Goal: Information Seeking & Learning: Learn about a topic

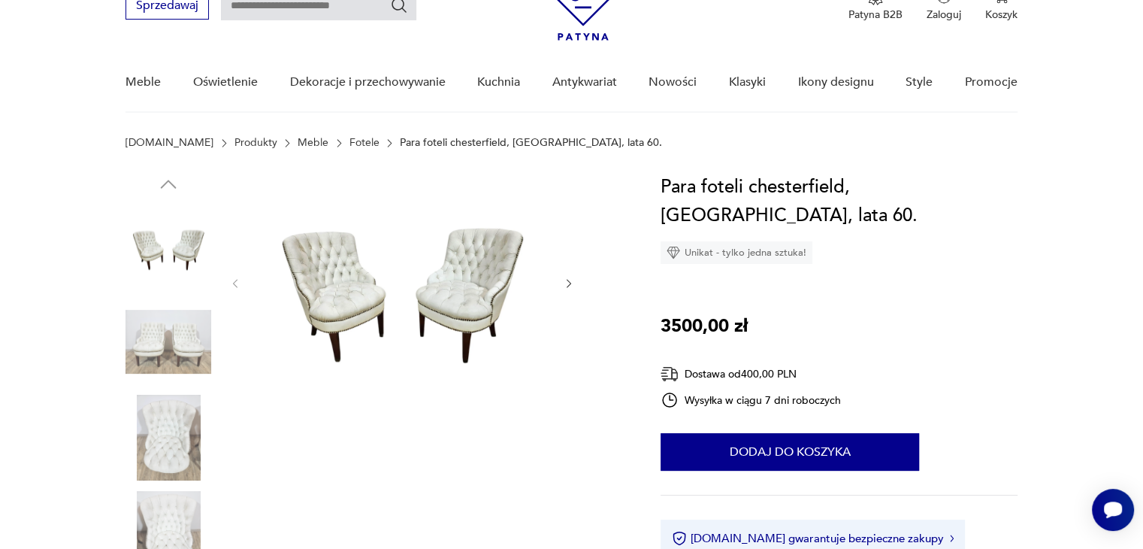
click at [567, 277] on icon "button" at bounding box center [569, 283] width 13 height 13
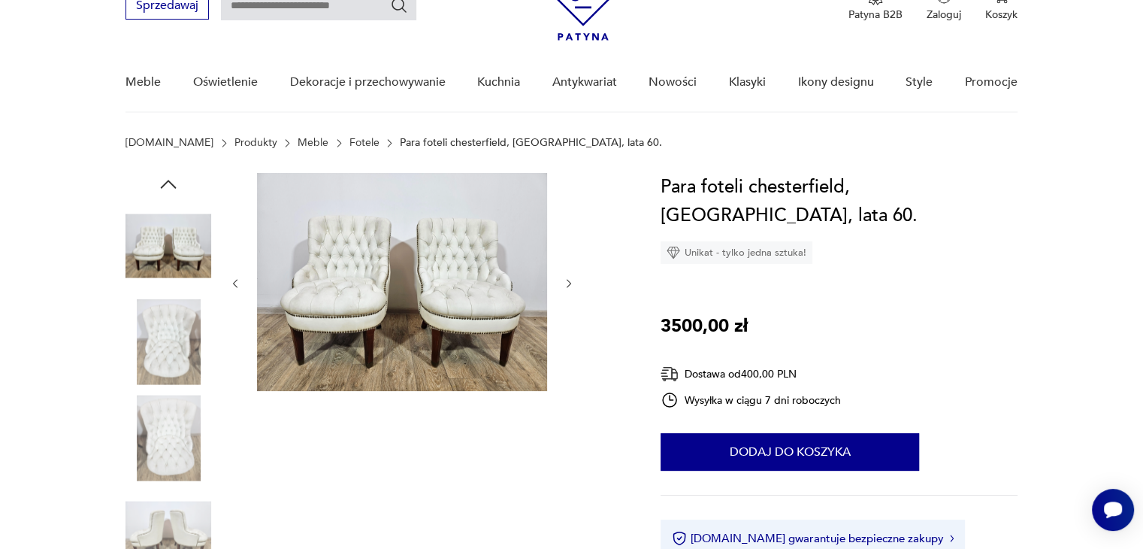
click at [563, 278] on icon "button" at bounding box center [569, 283] width 13 height 13
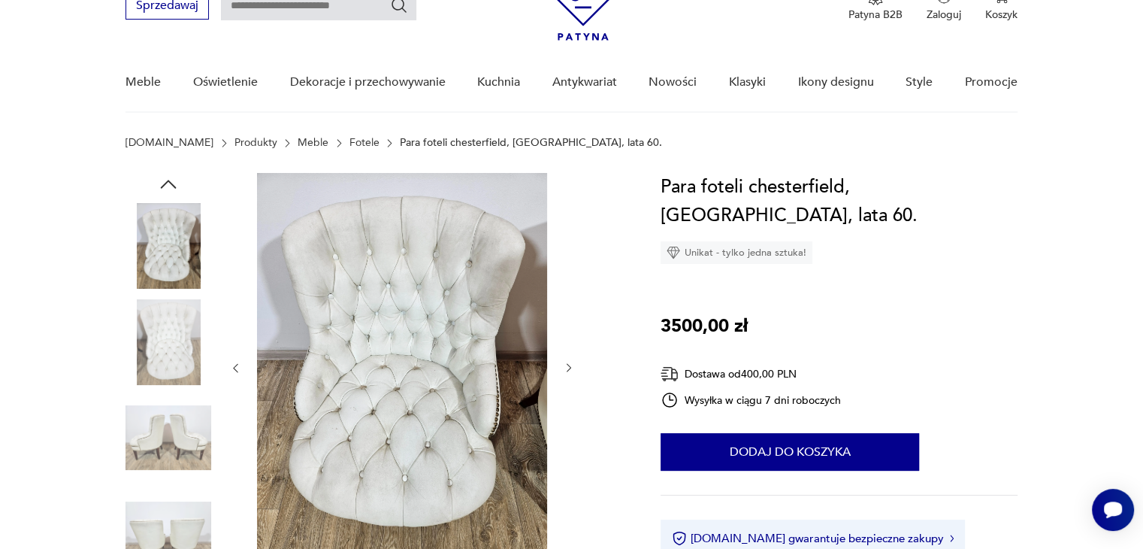
click at [568, 367] on icon "button" at bounding box center [569, 367] width 13 height 13
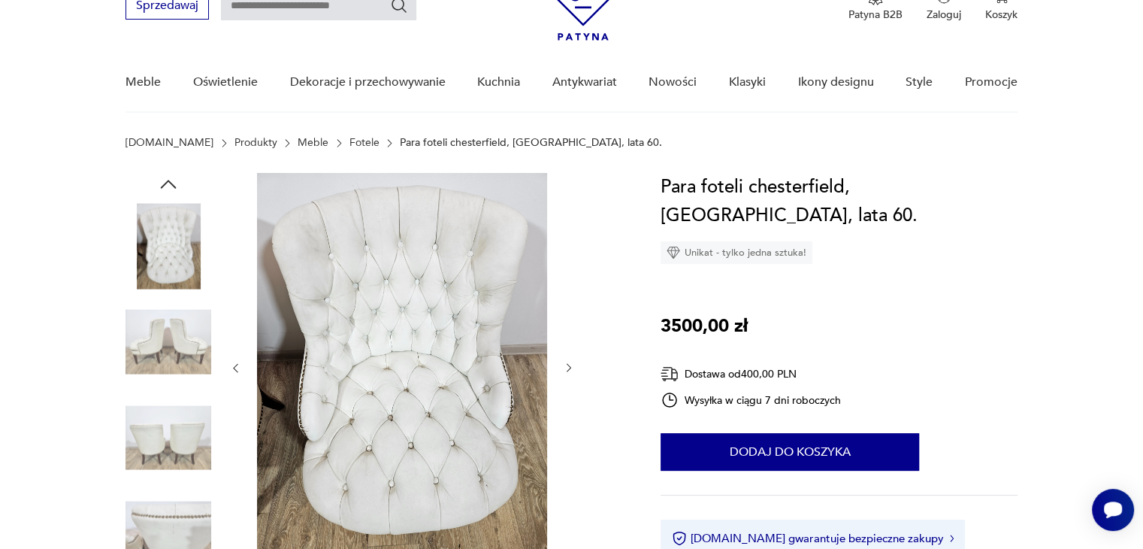
click at [570, 364] on icon "button" at bounding box center [569, 367] width 13 height 13
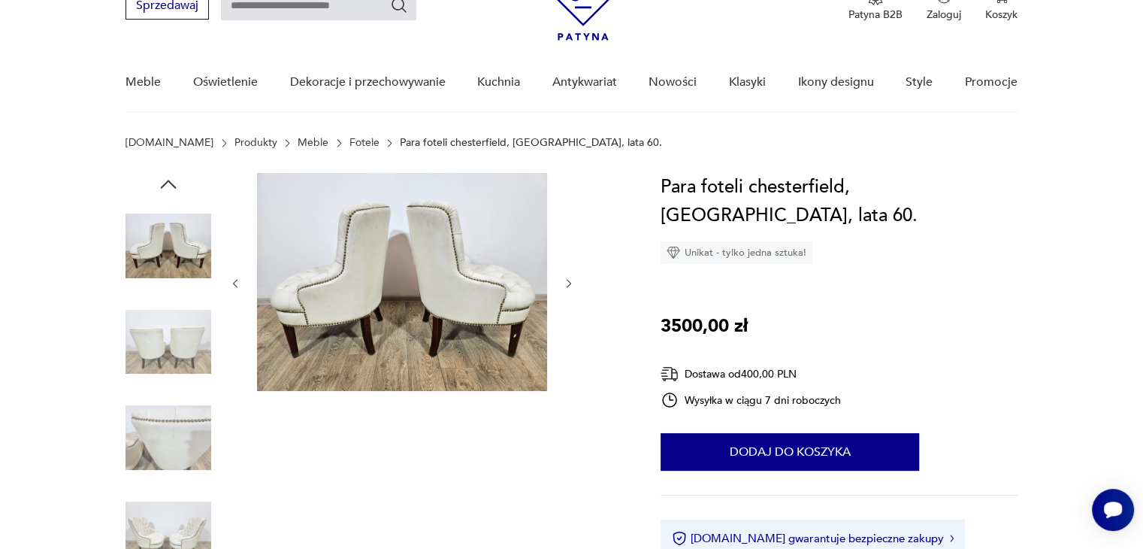
click at [573, 283] on icon "button" at bounding box center [569, 283] width 13 height 13
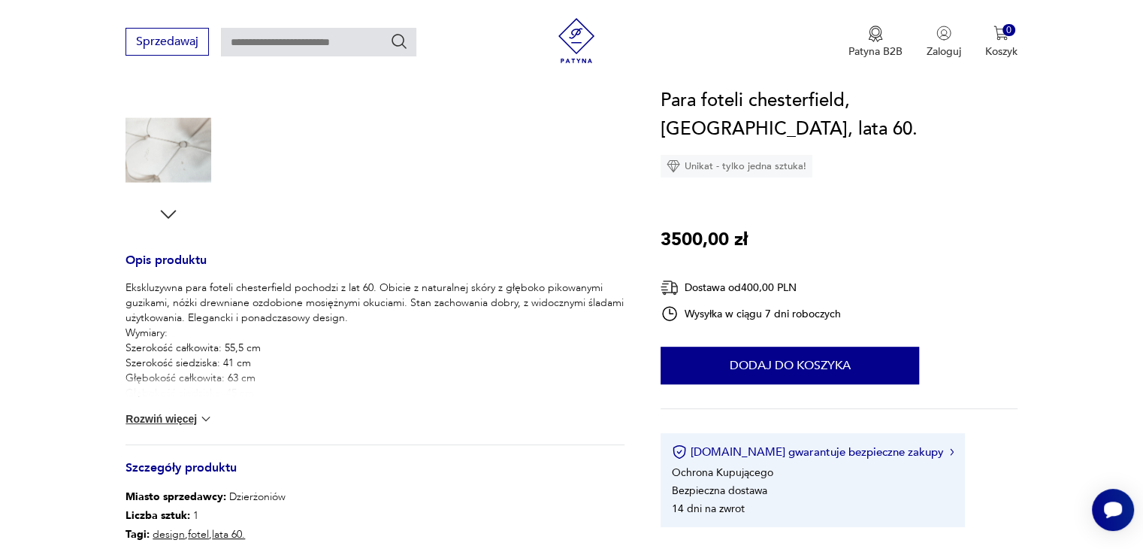
scroll to position [451, 0]
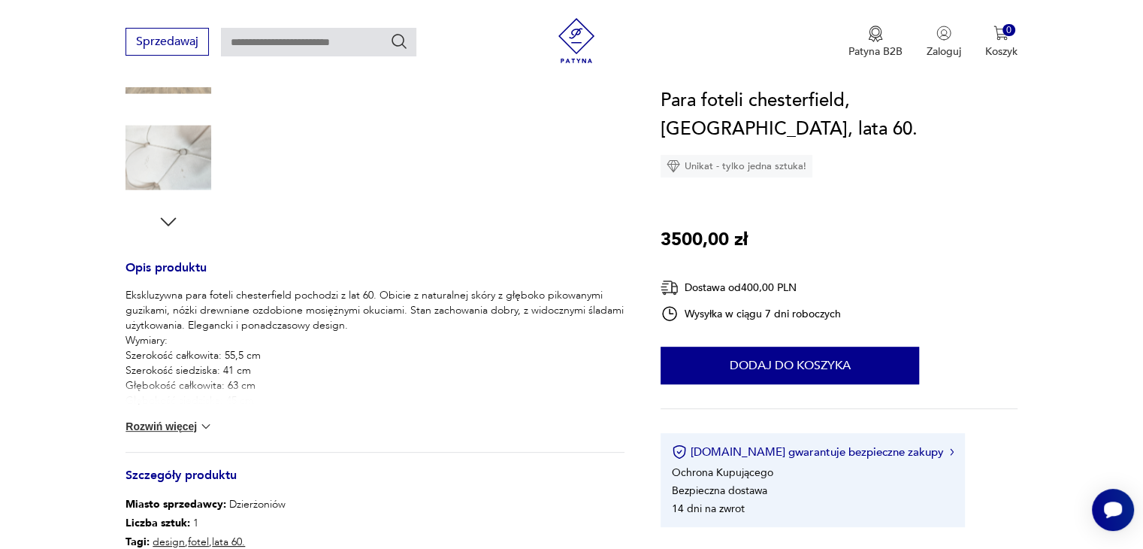
click at [195, 422] on button "Rozwiń więcej" at bounding box center [169, 426] width 87 height 15
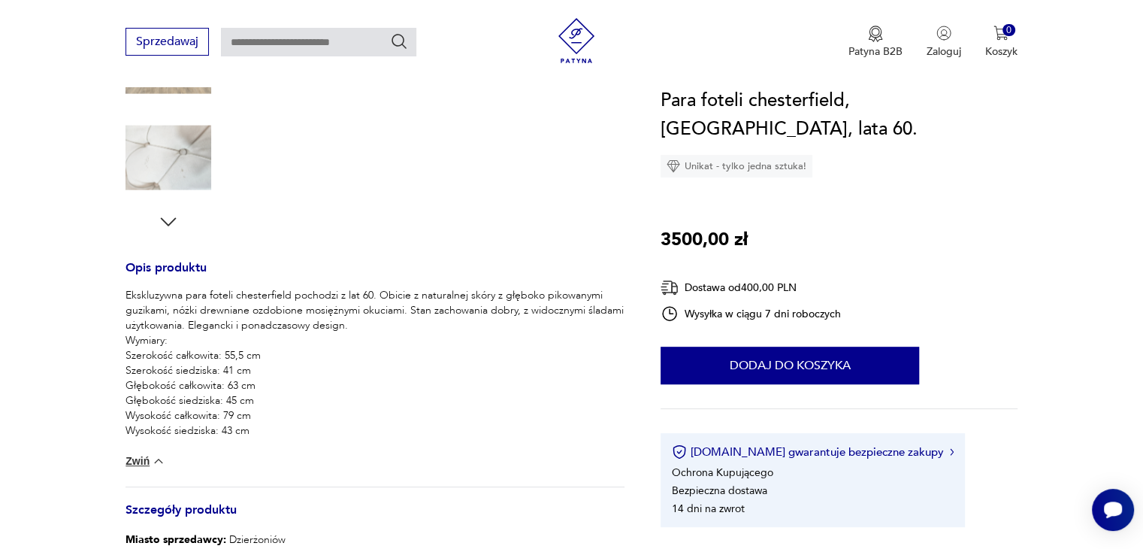
click at [138, 467] on button "Zwiń" at bounding box center [146, 460] width 40 height 15
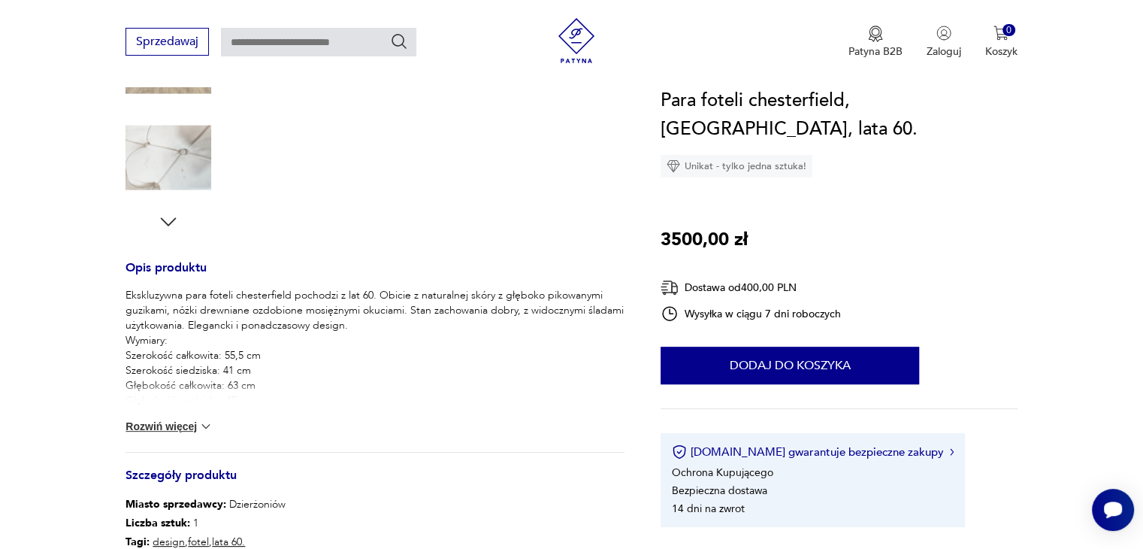
click at [168, 216] on icon "button" at bounding box center [168, 221] width 23 height 23
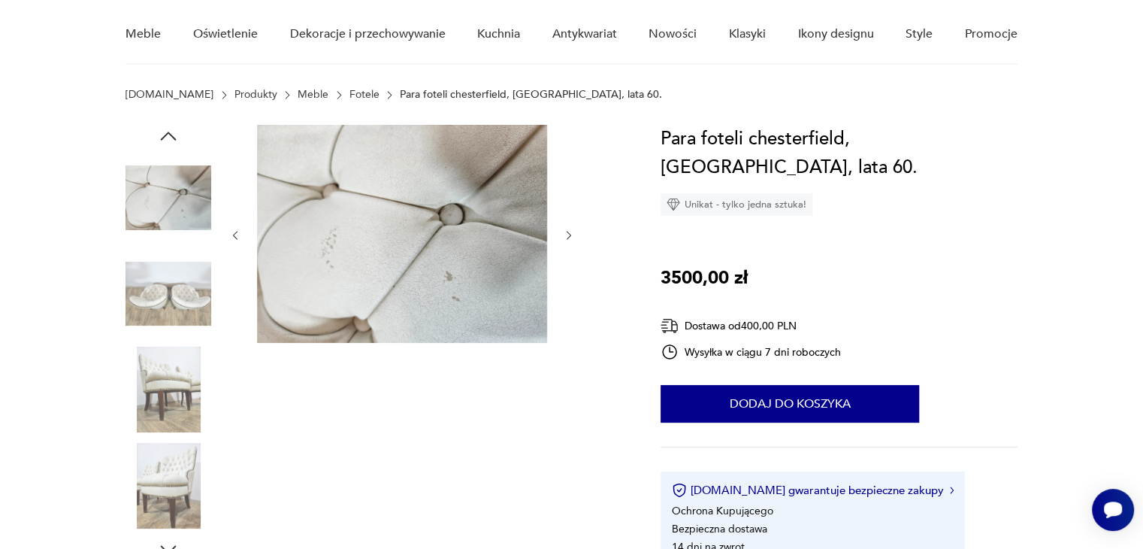
scroll to position [75, 0]
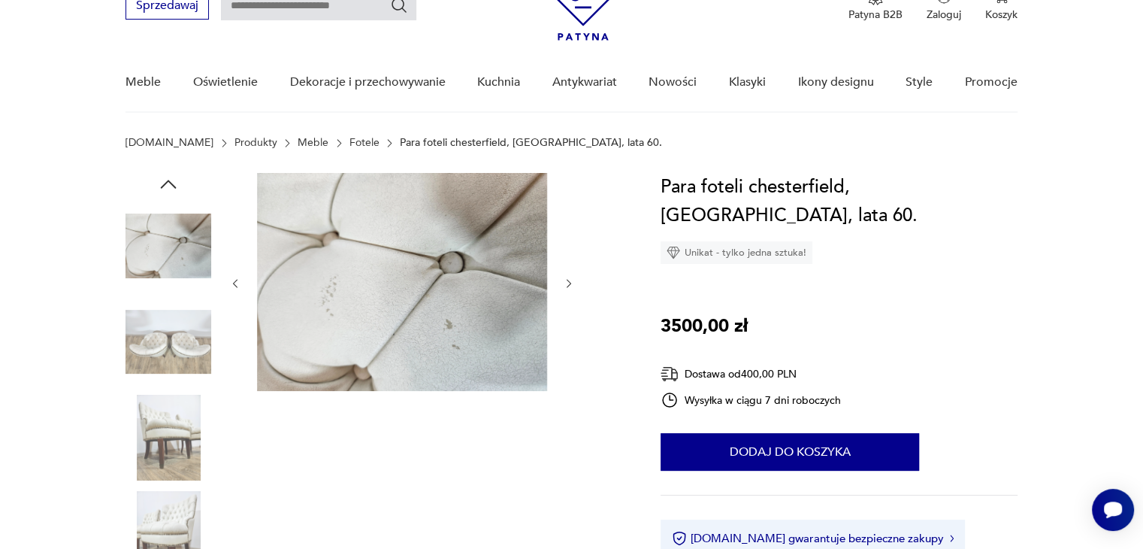
click at [577, 277] on div at bounding box center [375, 391] width 499 height 436
click at [570, 280] on icon "button" at bounding box center [569, 283] width 13 height 13
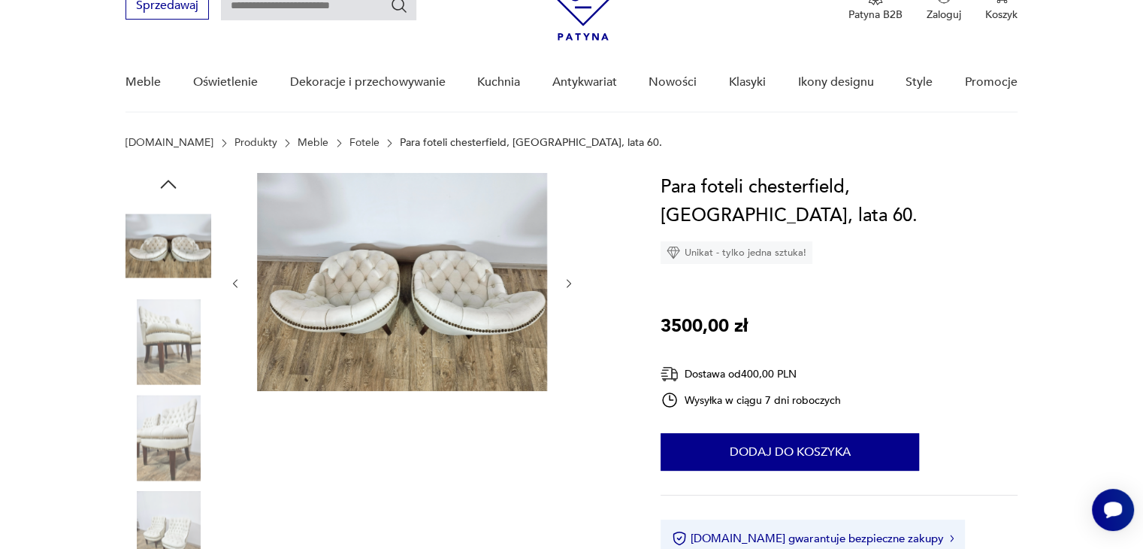
click at [238, 281] on icon "button" at bounding box center [235, 283] width 13 height 13
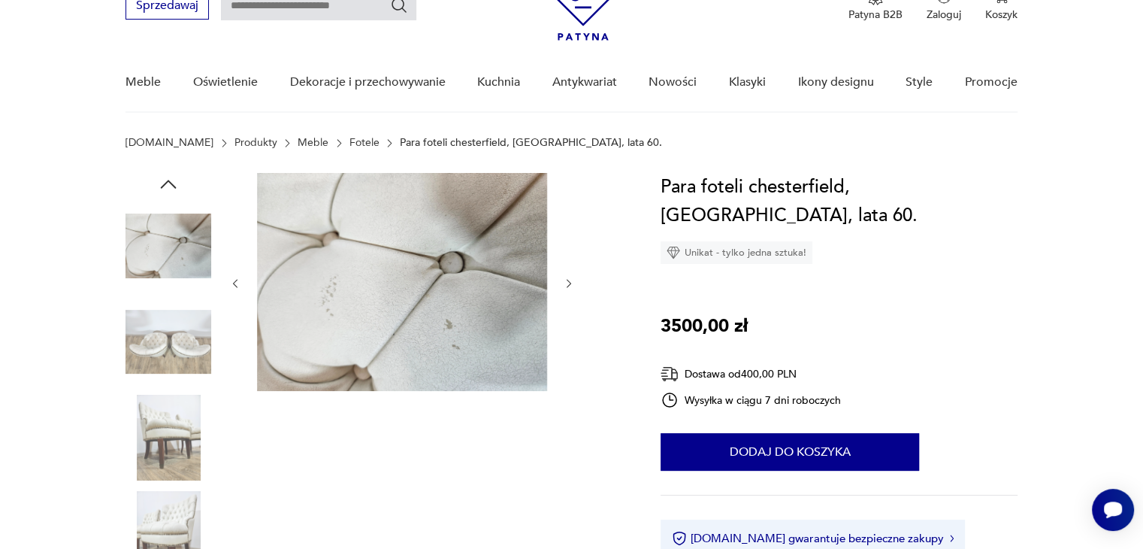
click at [238, 281] on icon "button" at bounding box center [235, 283] width 13 height 13
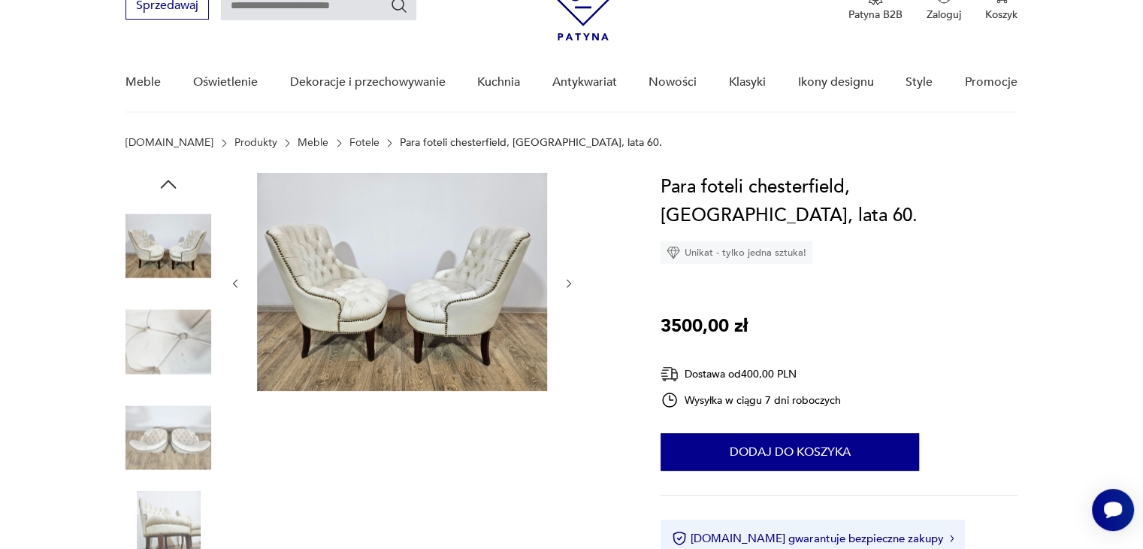
click at [239, 280] on icon "button" at bounding box center [235, 283] width 13 height 13
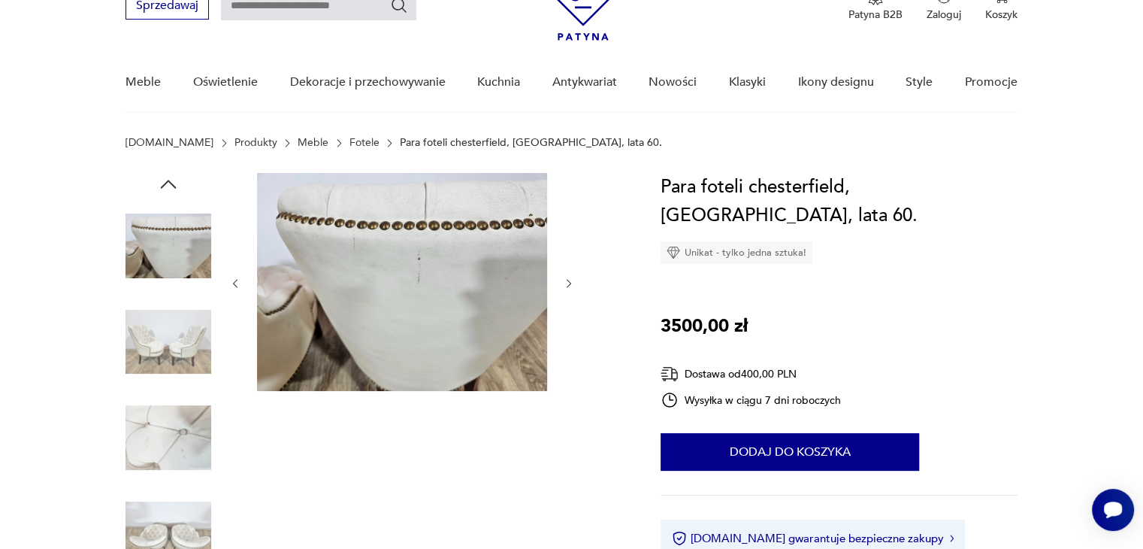
click at [239, 280] on icon "button" at bounding box center [235, 283] width 13 height 13
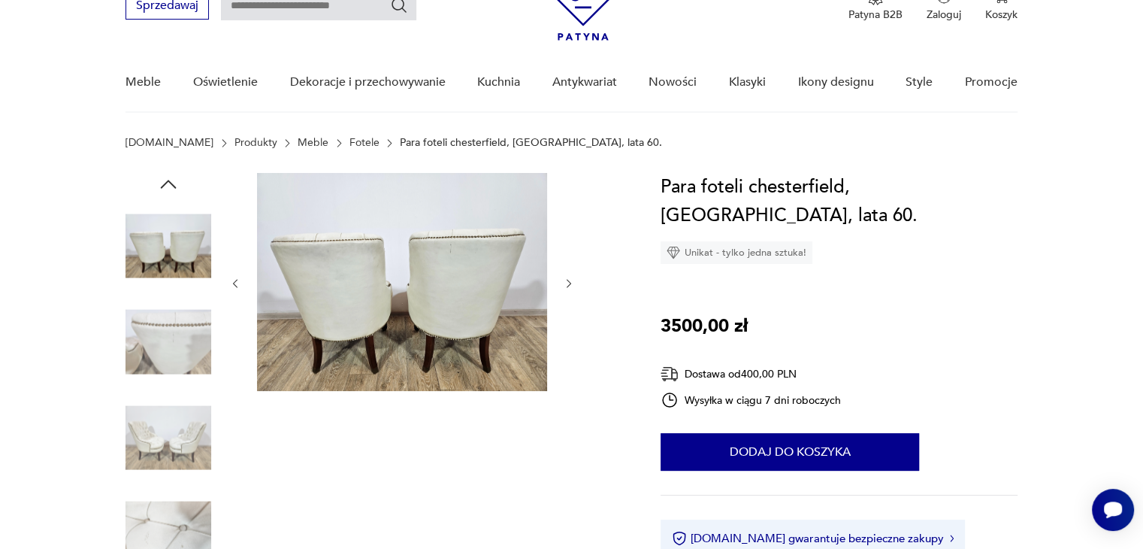
click at [239, 280] on icon "button" at bounding box center [235, 283] width 13 height 13
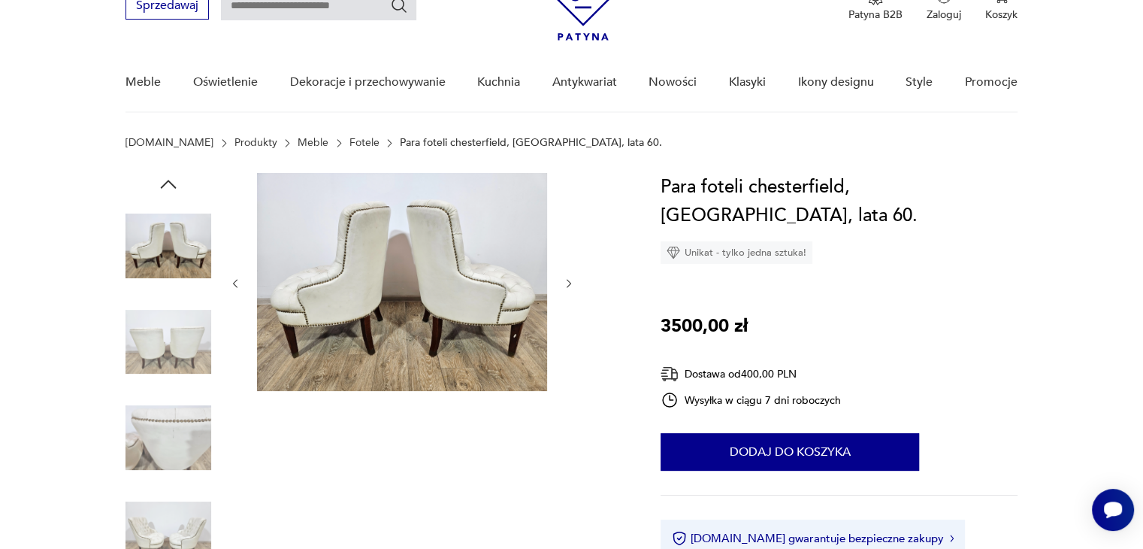
click at [239, 279] on icon "button" at bounding box center [235, 283] width 13 height 13
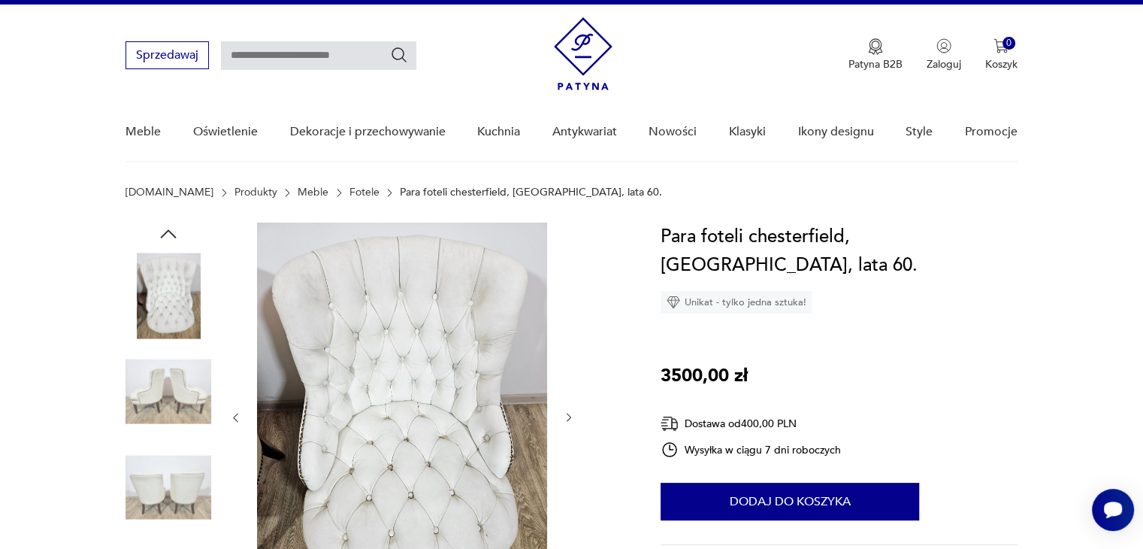
scroll to position [0, 0]
